Goal: Task Accomplishment & Management: Use online tool/utility

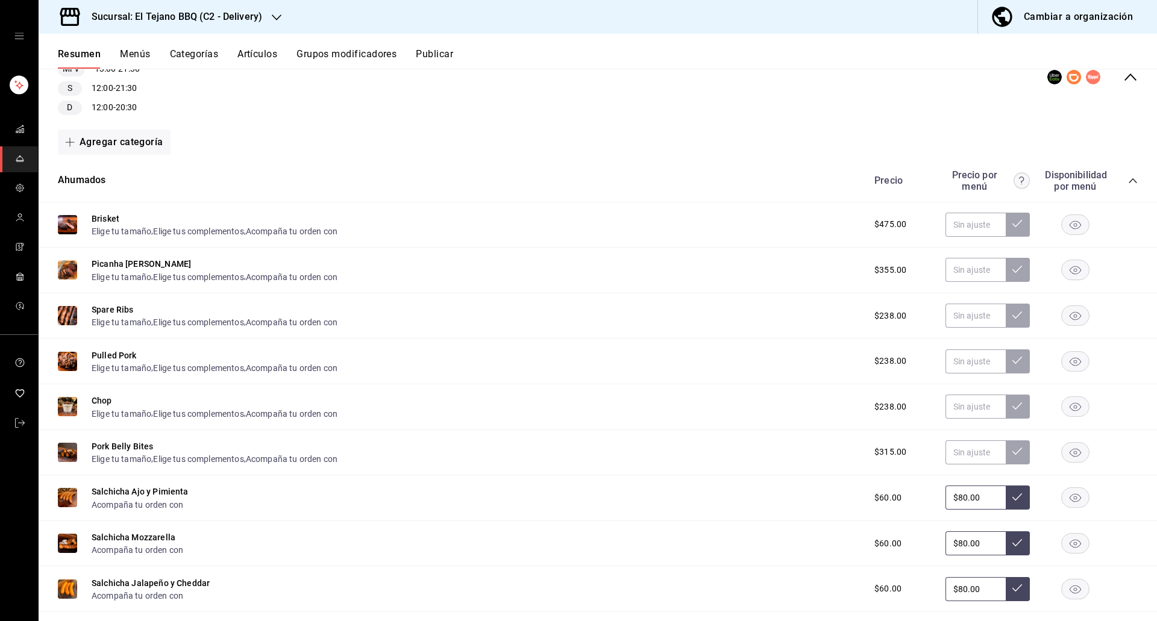
scroll to position [151, 0]
click at [1063, 262] on rect "button" at bounding box center [1076, 272] width 28 height 20
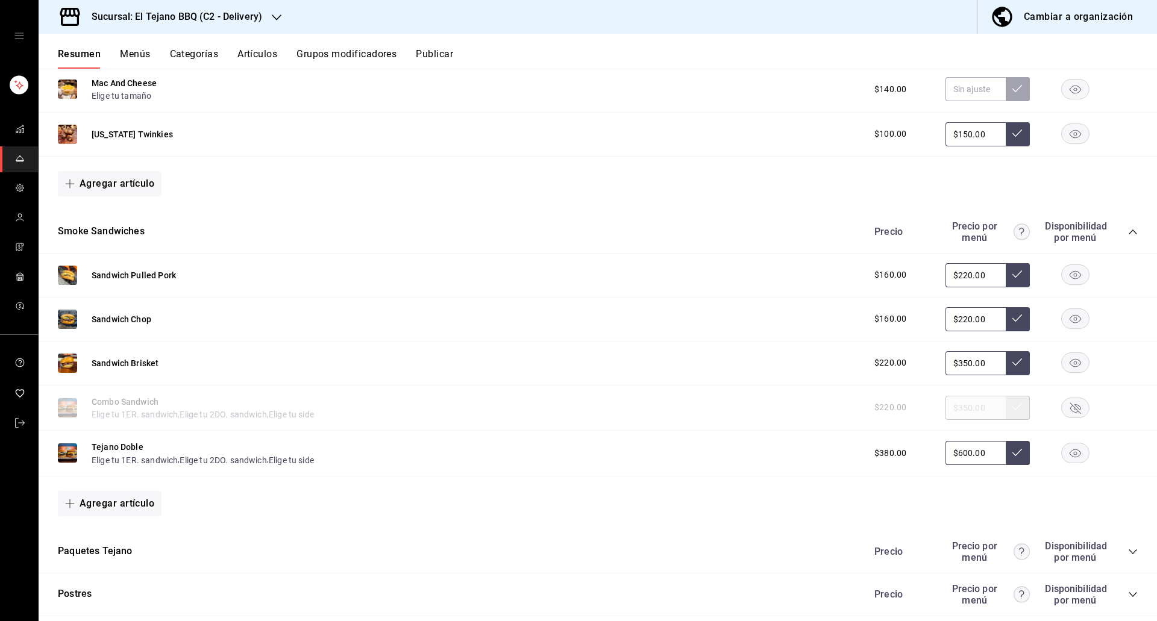
scroll to position [1171, 0]
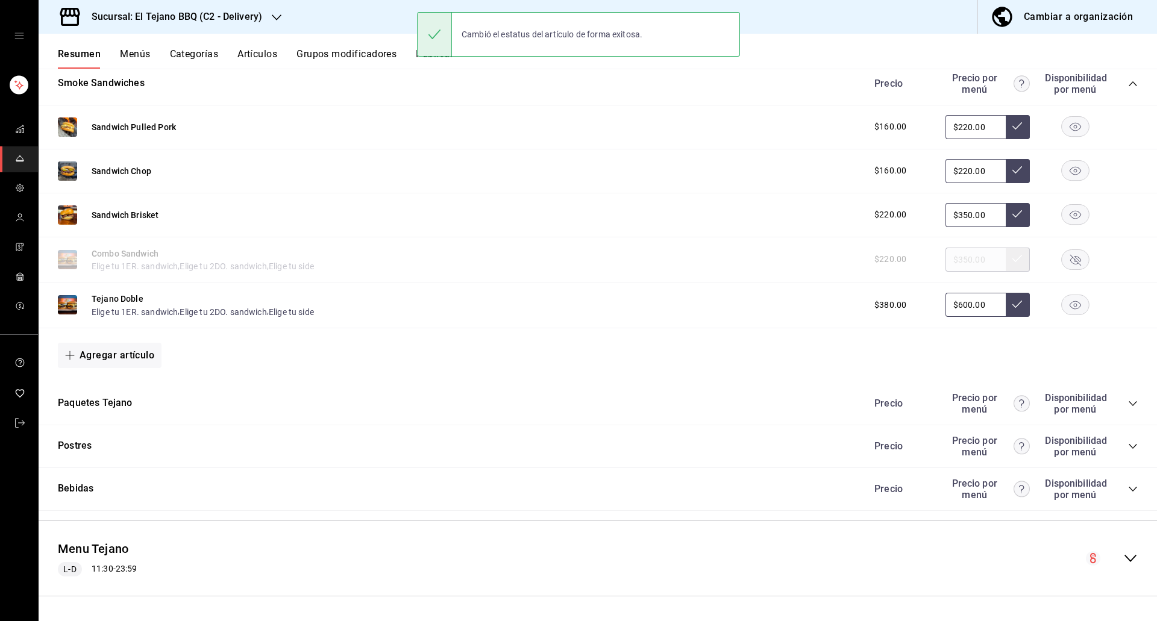
click at [1130, 410] on div "Paquetes Tejano Precio Precio por menú Disponibilidad por menú" at bounding box center [598, 404] width 1119 height 43
click at [1128, 408] on icon "collapse-category-row" at bounding box center [1133, 404] width 10 height 10
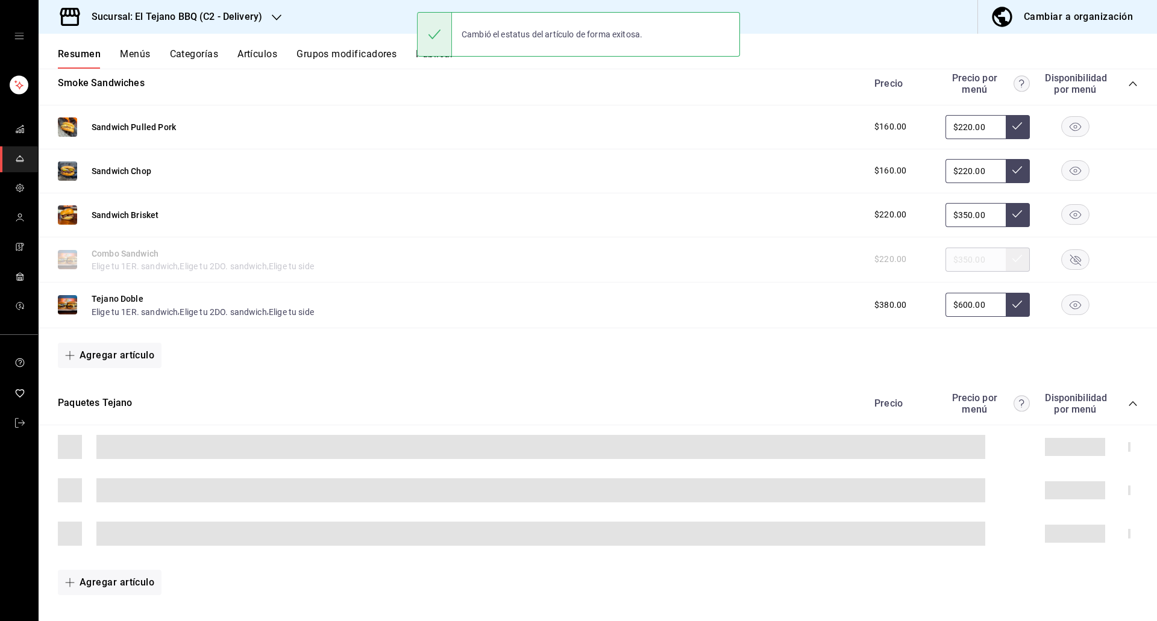
scroll to position [1356, 0]
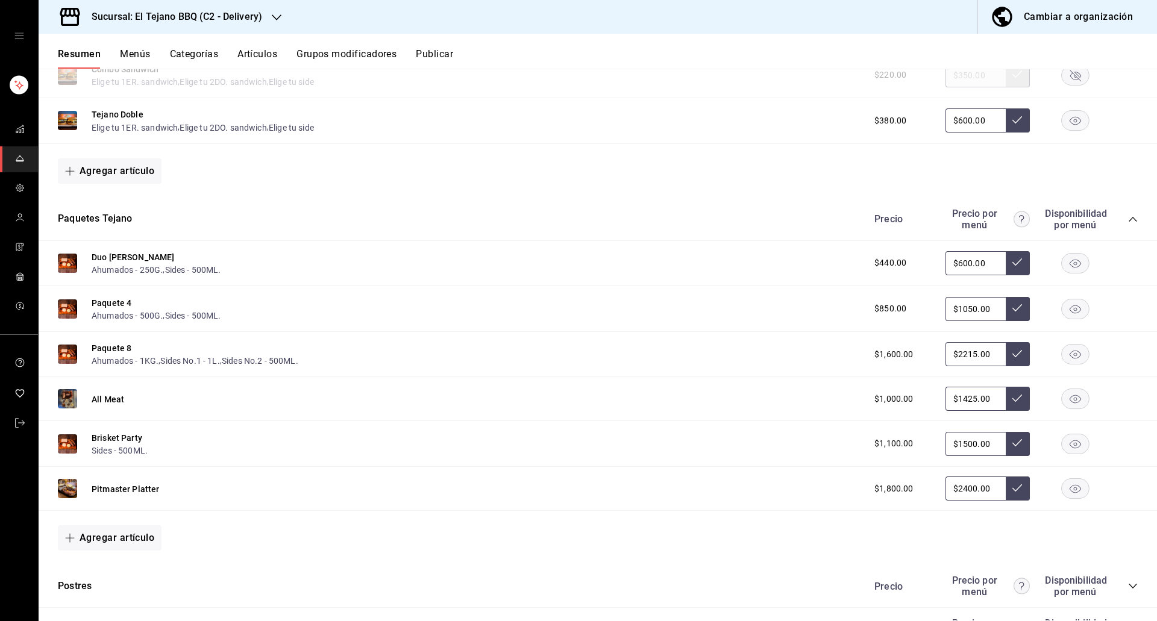
click at [1079, 492] on rect "button" at bounding box center [1076, 489] width 28 height 20
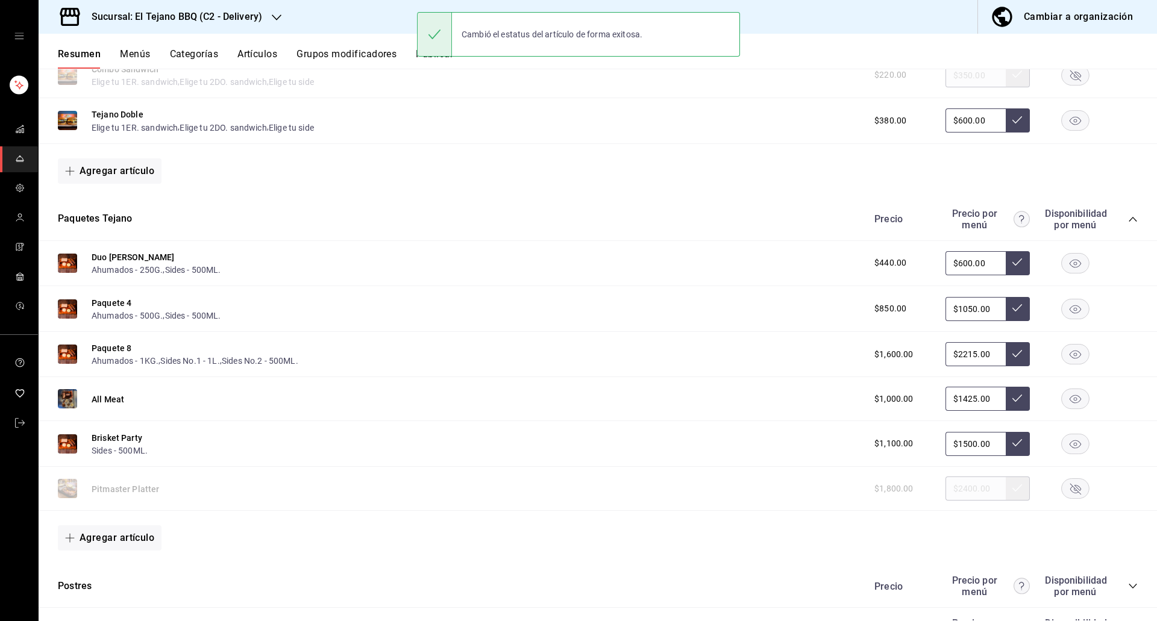
click at [432, 61] on button "Publicar" at bounding box center [434, 58] width 37 height 20
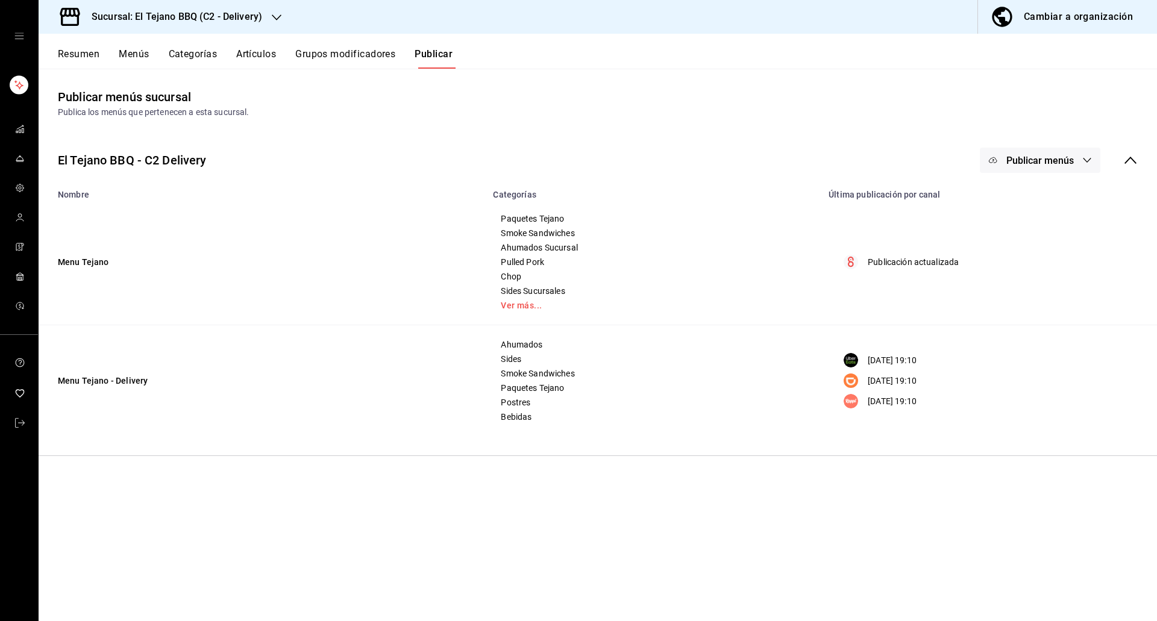
click at [1048, 164] on span "Publicar menús" at bounding box center [1041, 160] width 68 height 11
click at [1005, 303] on img at bounding box center [1004, 300] width 19 height 19
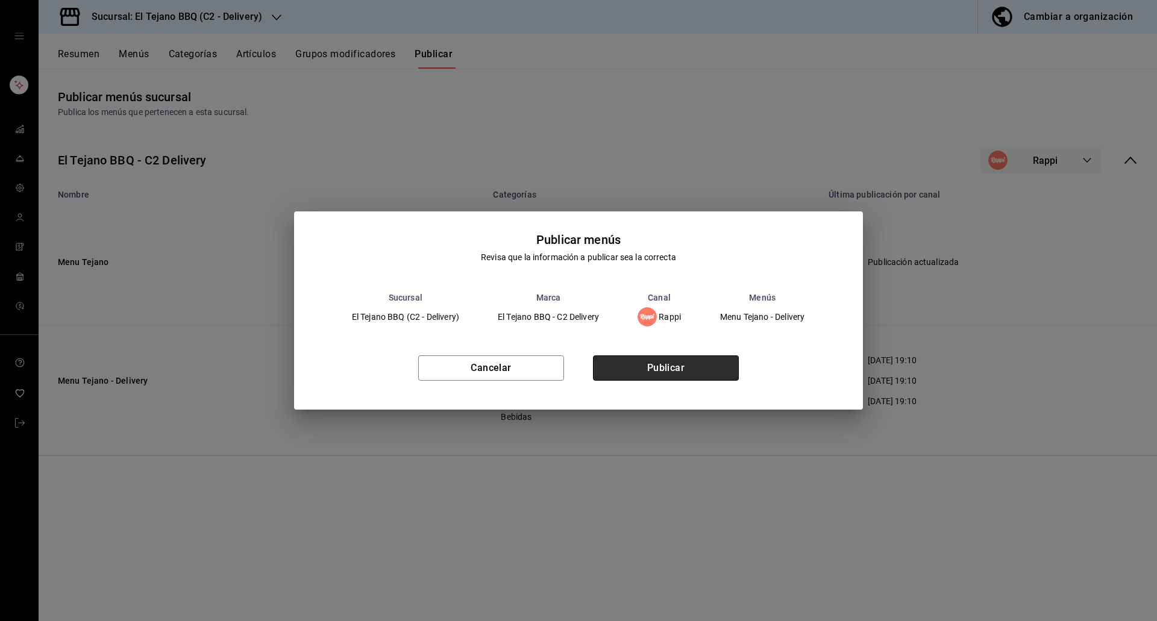
click at [675, 377] on button "Publicar" at bounding box center [666, 368] width 146 height 25
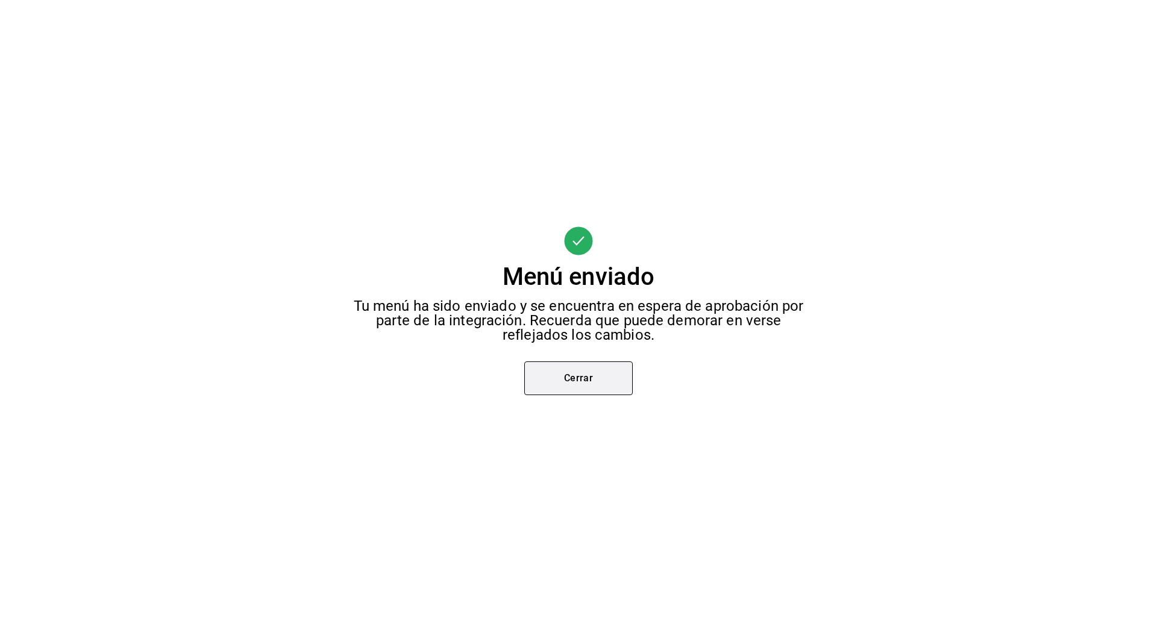
click at [569, 392] on button "Cerrar" at bounding box center [578, 379] width 108 height 34
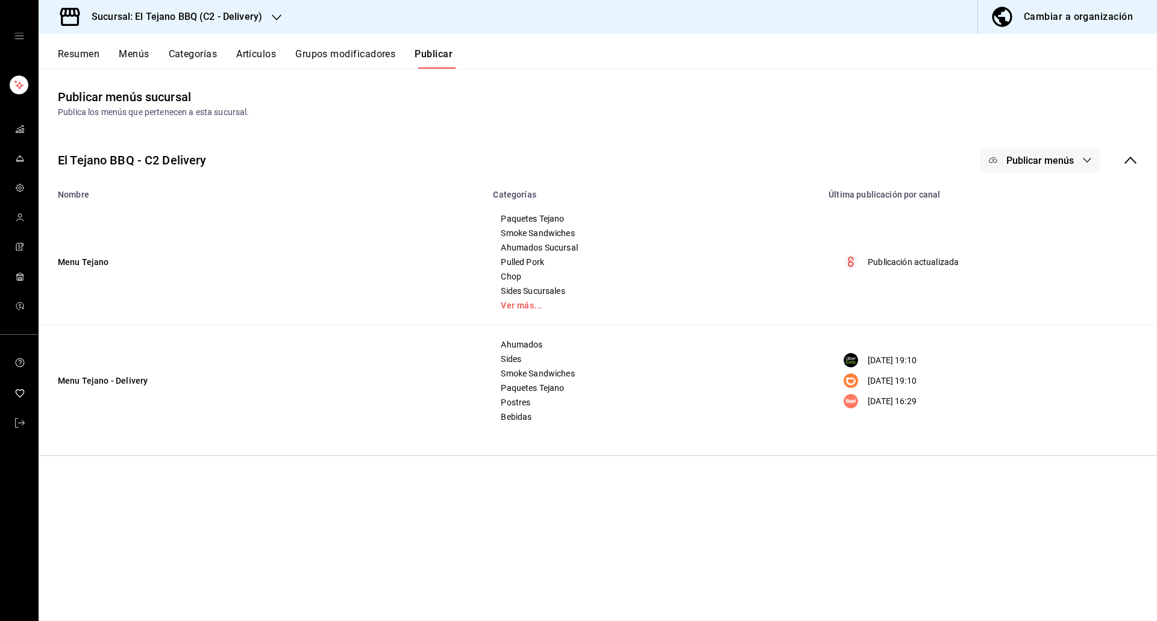
click at [1056, 168] on button "Publicar menús" at bounding box center [1040, 160] width 121 height 25
click at [1007, 256] on li "DiDi Food" at bounding box center [1040, 267] width 111 height 34
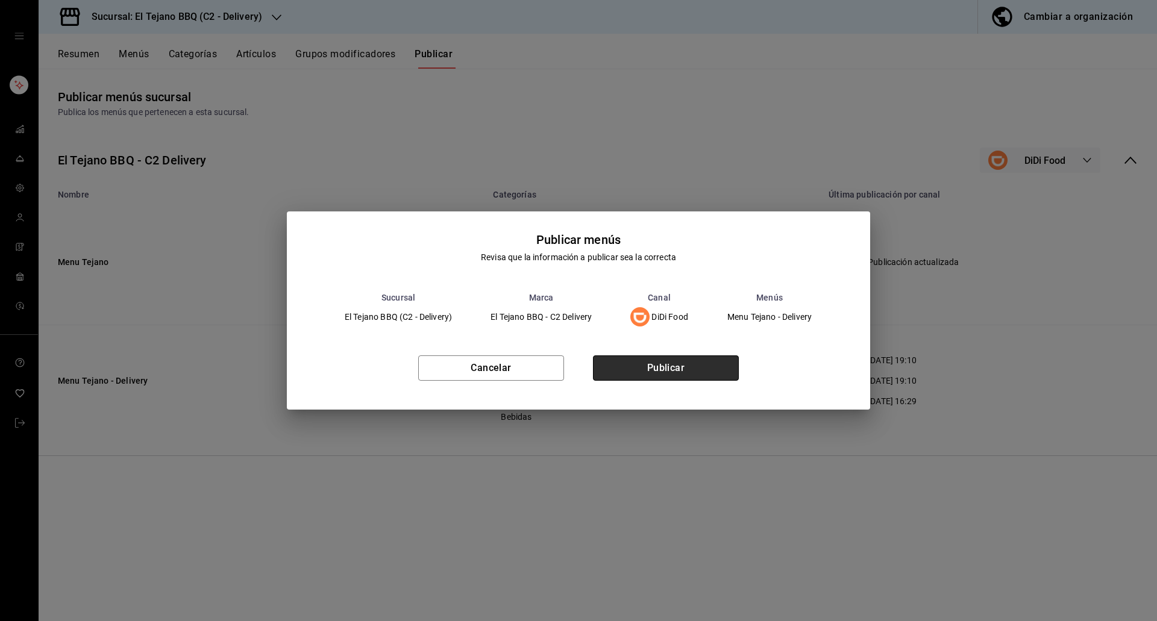
click at [715, 372] on button "Publicar" at bounding box center [666, 368] width 146 height 25
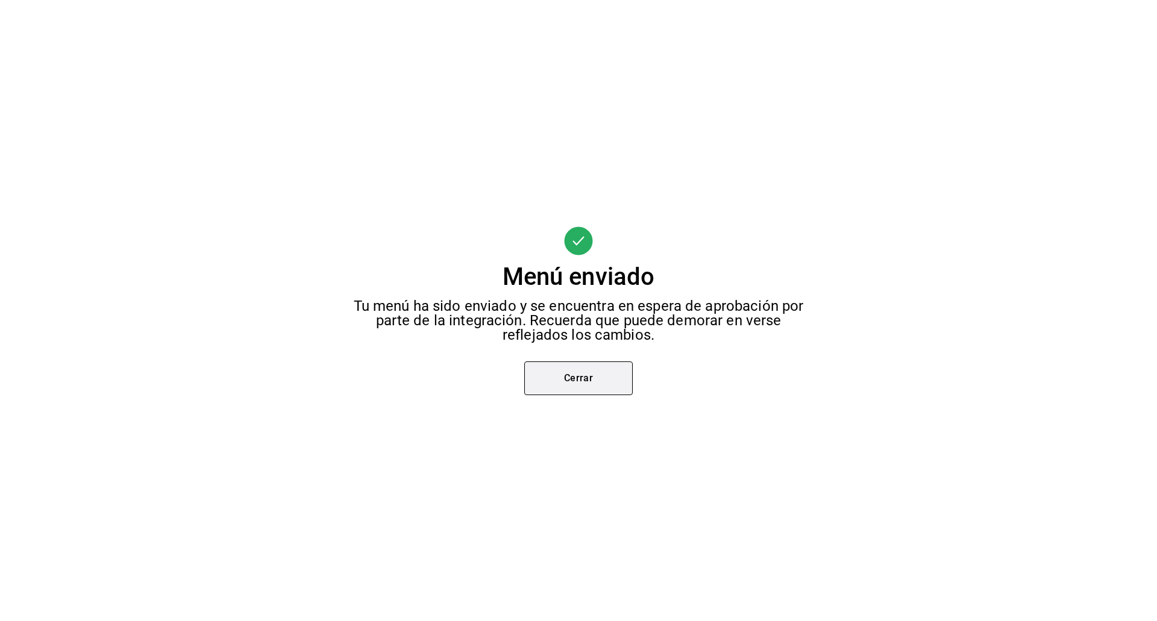
click at [551, 371] on button "Cerrar" at bounding box center [578, 379] width 108 height 34
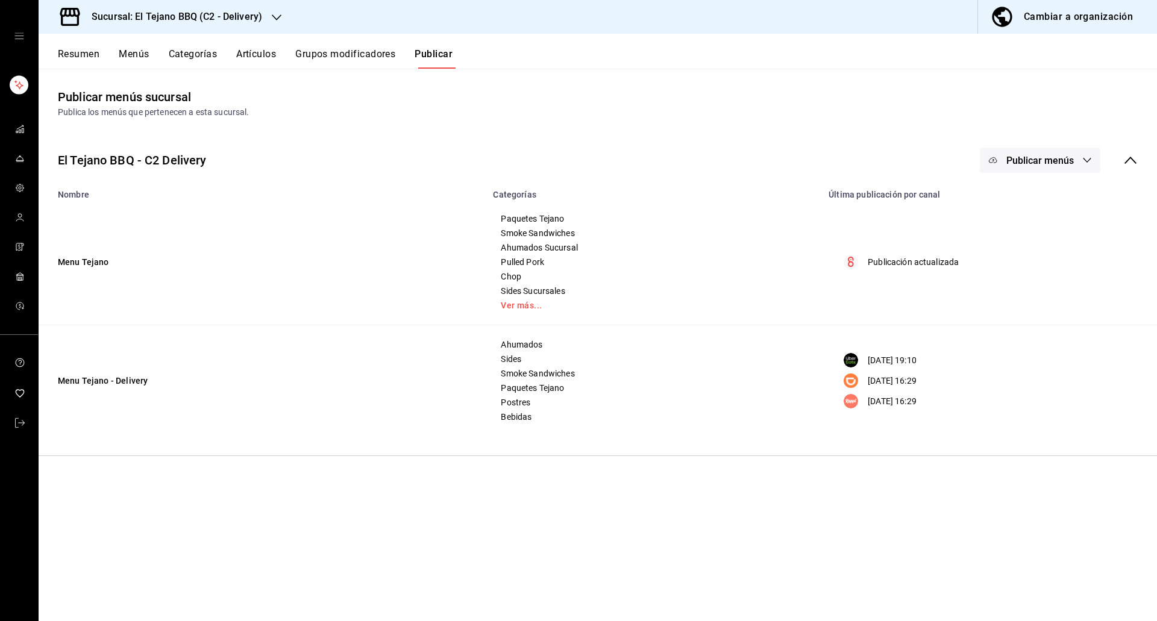
click at [1004, 150] on button "Publicar menús" at bounding box center [1040, 160] width 121 height 25
click at [1039, 228] on span "Uber Eats" at bounding box center [1058, 233] width 58 height 13
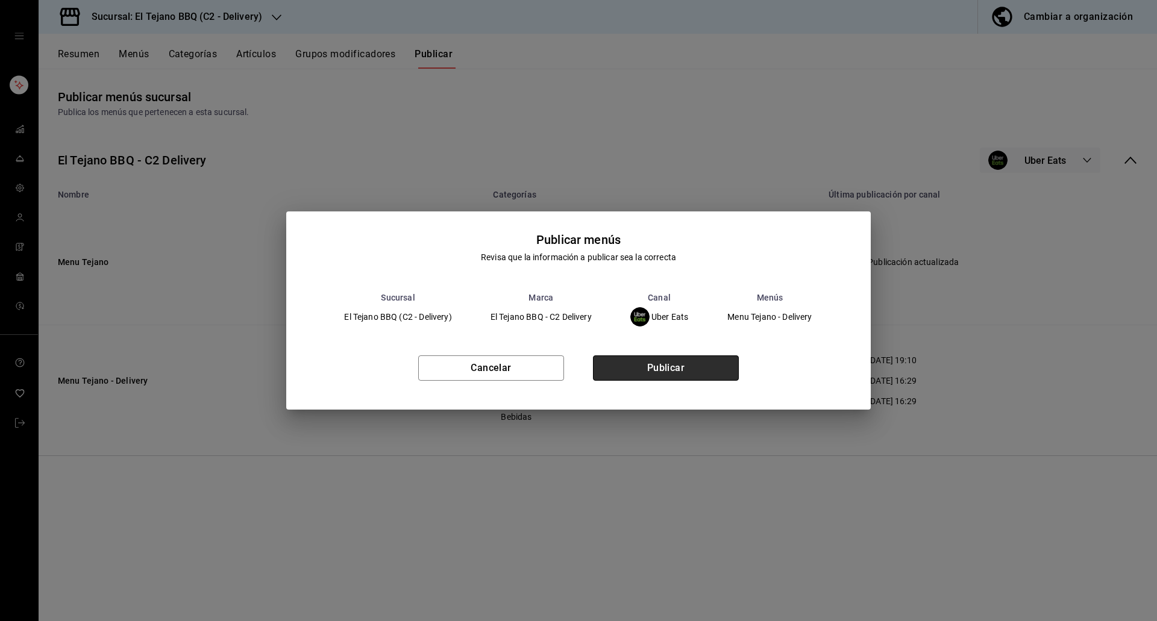
click at [701, 369] on button "Publicar" at bounding box center [666, 368] width 146 height 25
